Goal: Navigation & Orientation: Find specific page/section

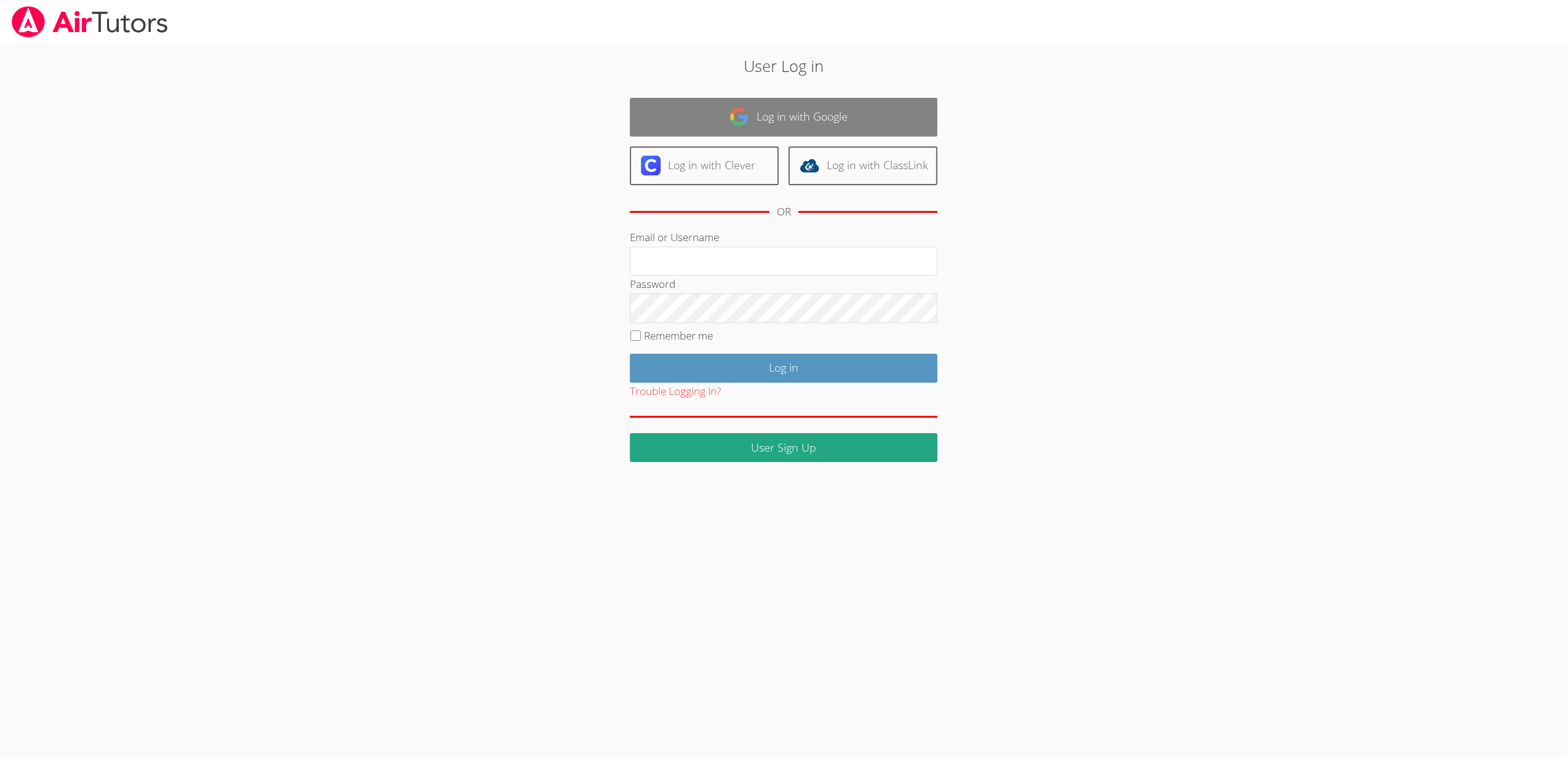
type input "[EMAIL_ADDRESS][DOMAIN_NAME]"
click at [818, 113] on link "Log in with Google" at bounding box center [783, 117] width 308 height 39
